Goal: Find specific page/section: Find specific page/section

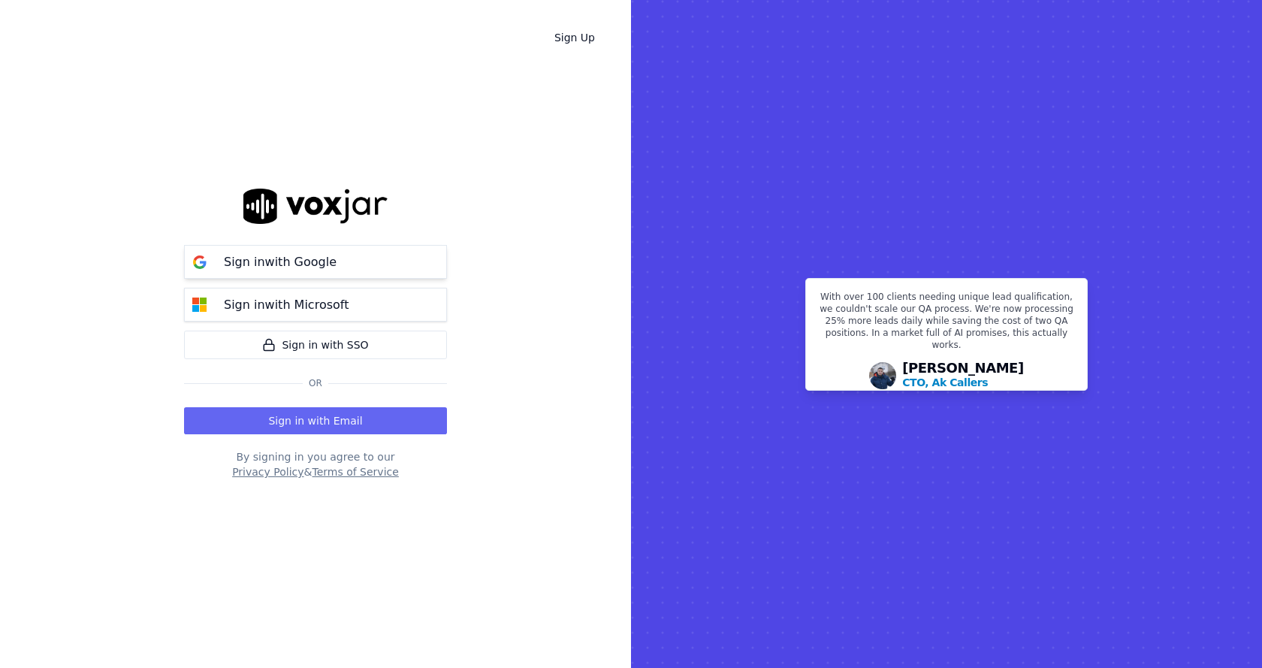
click at [241, 269] on p "Sign in with Google" at bounding box center [280, 262] width 113 height 18
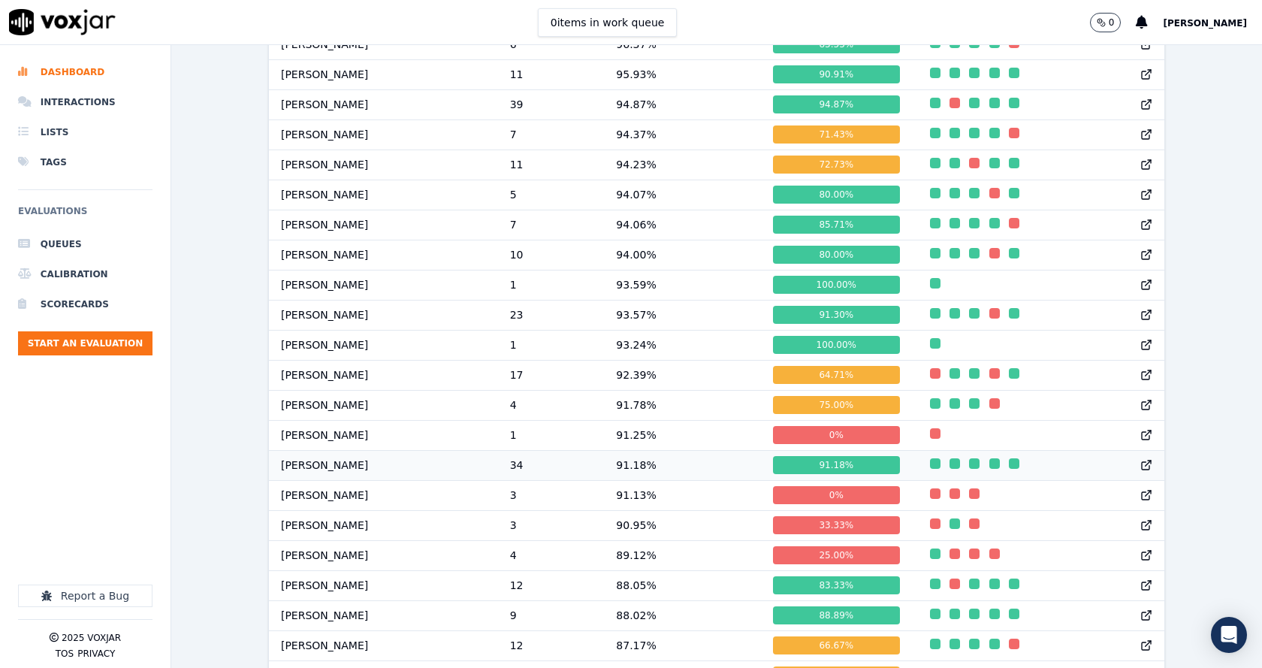
scroll to position [1062, 0]
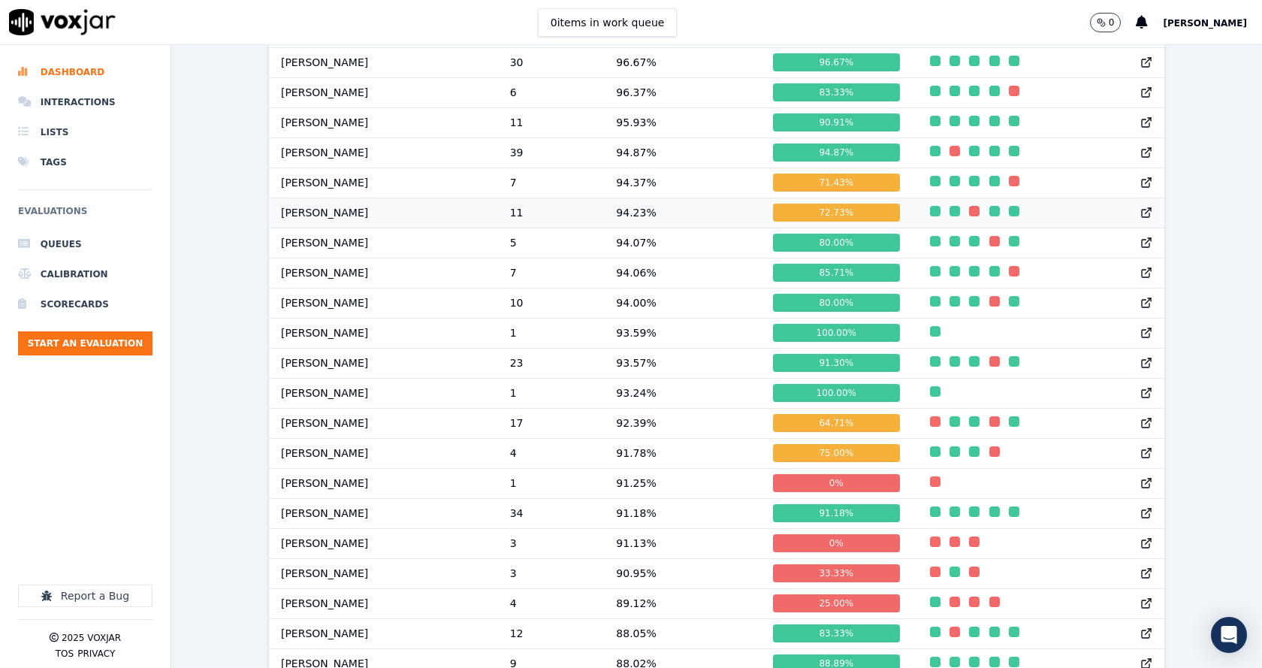
click at [322, 227] on td "[PERSON_NAME]" at bounding box center [383, 213] width 229 height 30
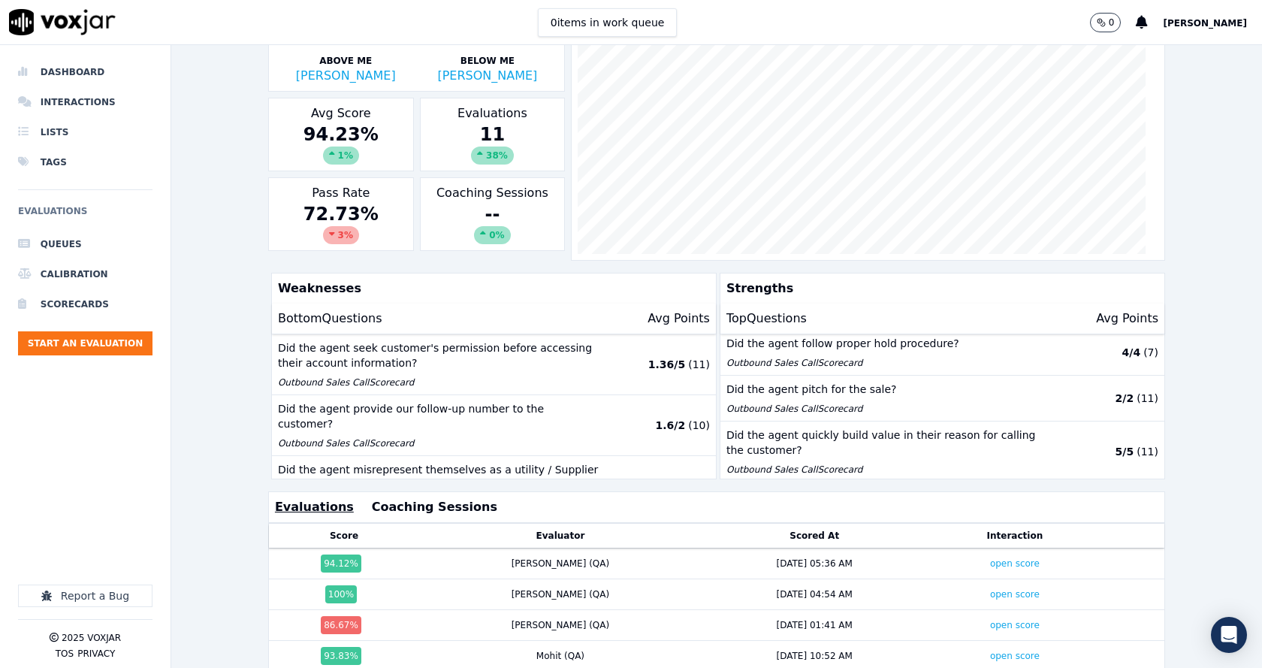
scroll to position [334, 0]
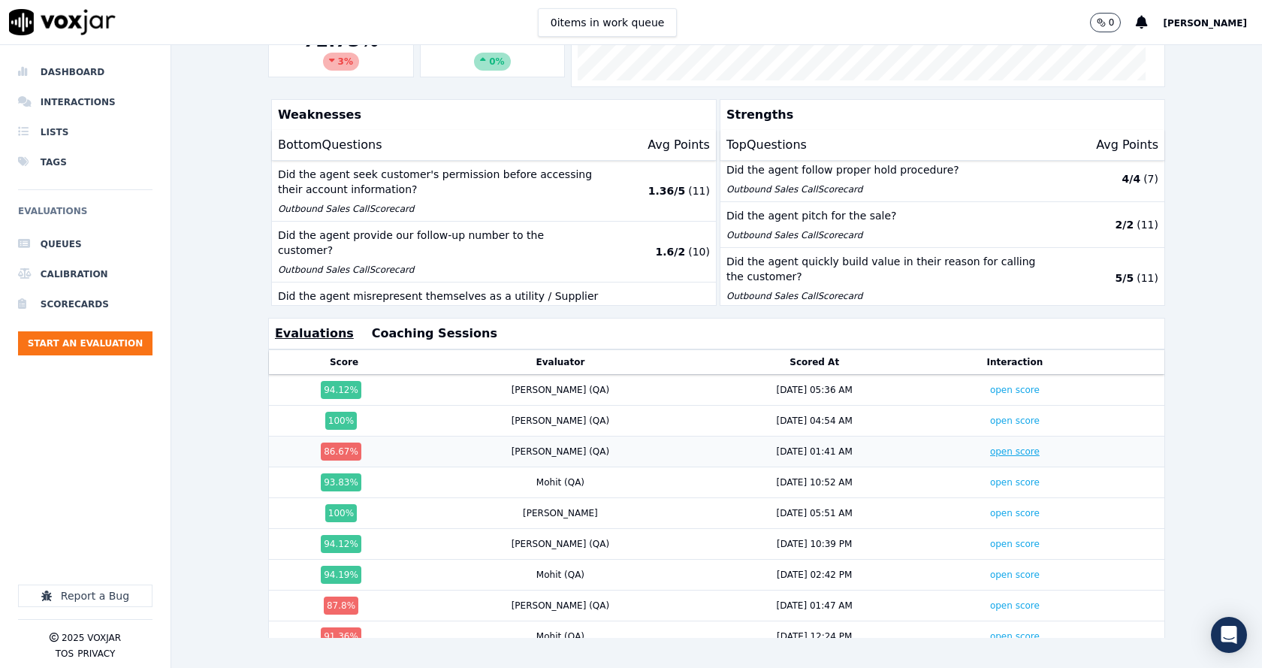
click at [990, 446] on link "open score" at bounding box center [1015, 451] width 50 height 11
